Goal: Navigation & Orientation: Find specific page/section

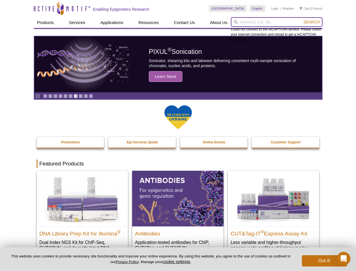
click at [277, 22] on input "search" at bounding box center [277, 22] width 92 height 10
click at [312, 22] on span "Search" at bounding box center [311, 22] width 16 height 5
click at [38, 96] on icon "Pause" at bounding box center [38, 96] width 4 height 4
click at [45, 96] on link "Go to slide 1" at bounding box center [45, 96] width 4 height 4
click at [50, 96] on link "Go to slide 2" at bounding box center [50, 96] width 4 height 4
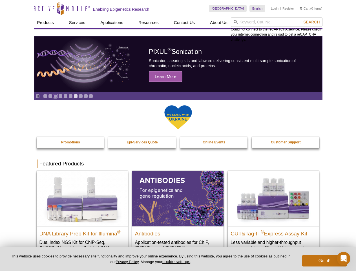
click at [55, 96] on link "Go to slide 3" at bounding box center [55, 96] width 4 height 4
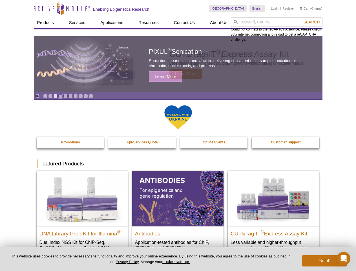
click at [60, 96] on link "Go to slide 4" at bounding box center [60, 96] width 4 height 4
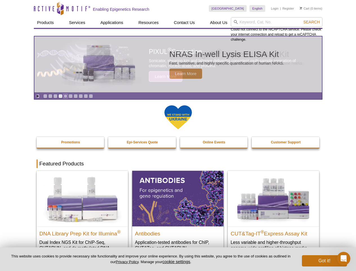
click at [65, 96] on link "Go to slide 5" at bounding box center [65, 96] width 4 height 4
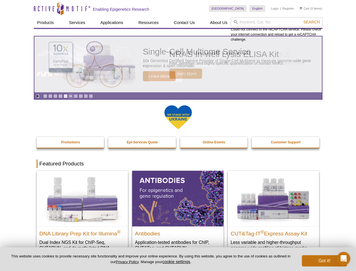
click at [70, 96] on link "Go to slide 6" at bounding box center [71, 96] width 4 height 4
